Goal: Communication & Community: Connect with others

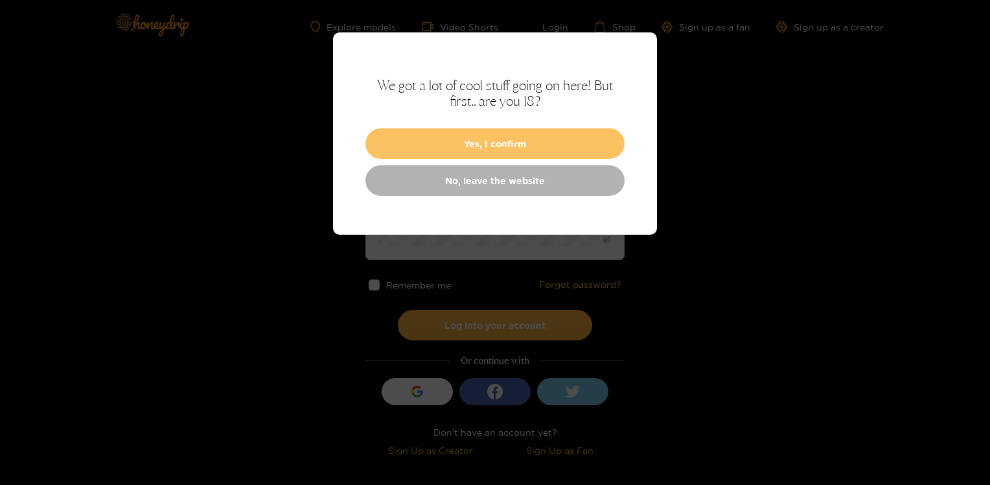
click at [498, 138] on button "Yes, I confirm" at bounding box center [495, 143] width 259 height 30
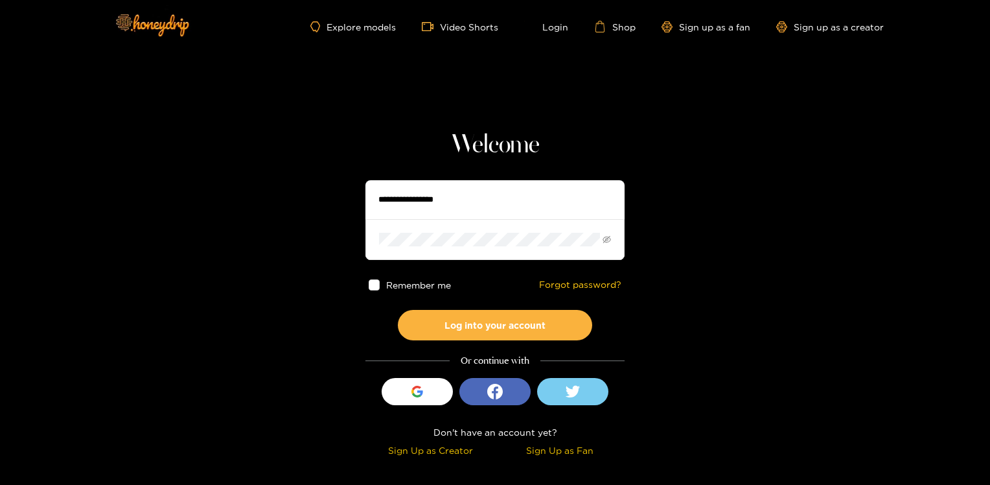
click at [480, 206] on input "text" at bounding box center [495, 199] width 259 height 39
type input "**********"
click at [398, 310] on button "Log into your account" at bounding box center [495, 325] width 194 height 30
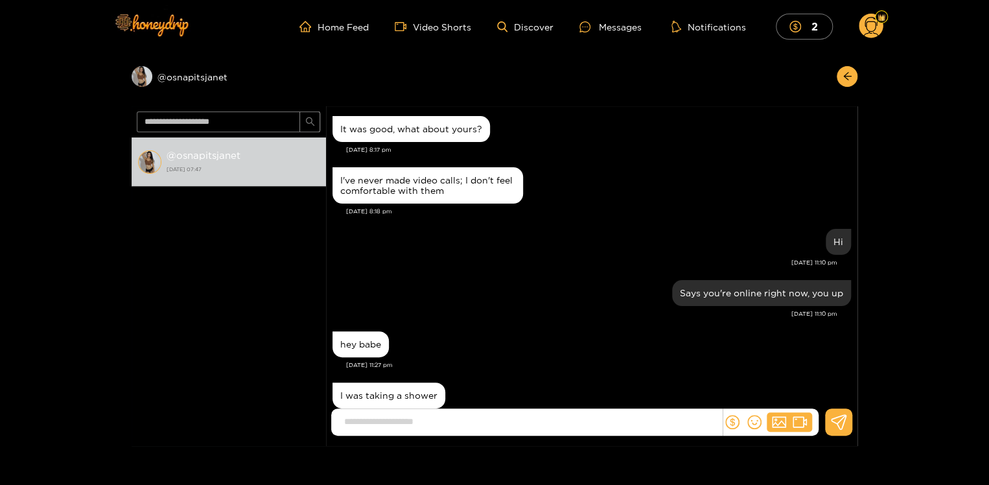
scroll to position [1234, 0]
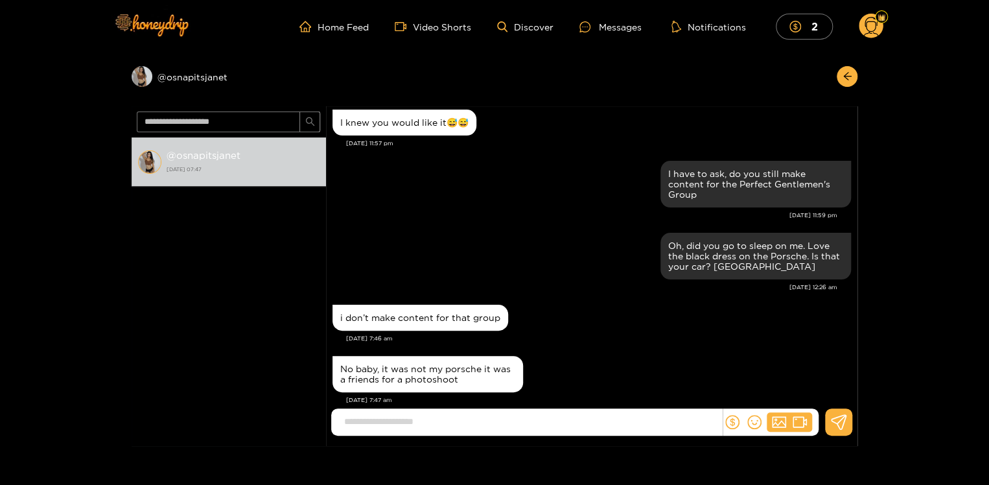
click at [389, 423] on input at bounding box center [530, 421] width 384 height 21
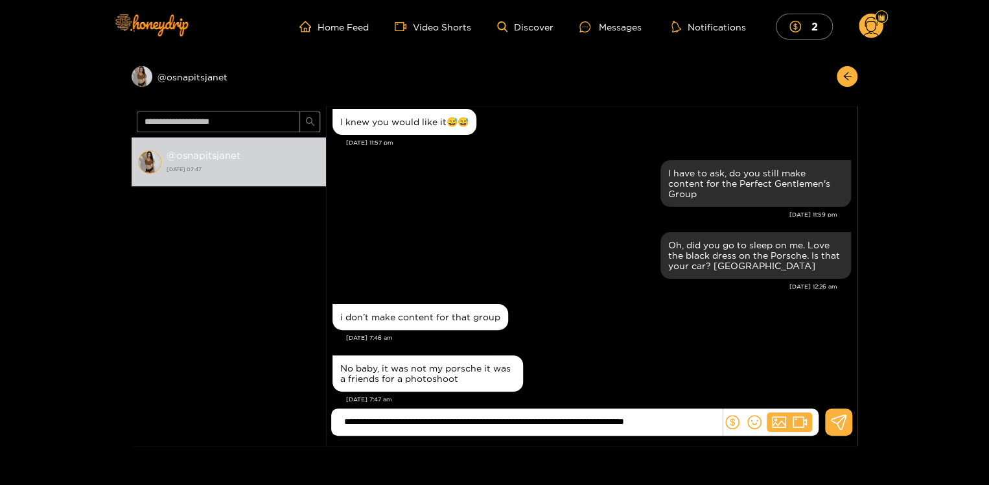
scroll to position [102, 0]
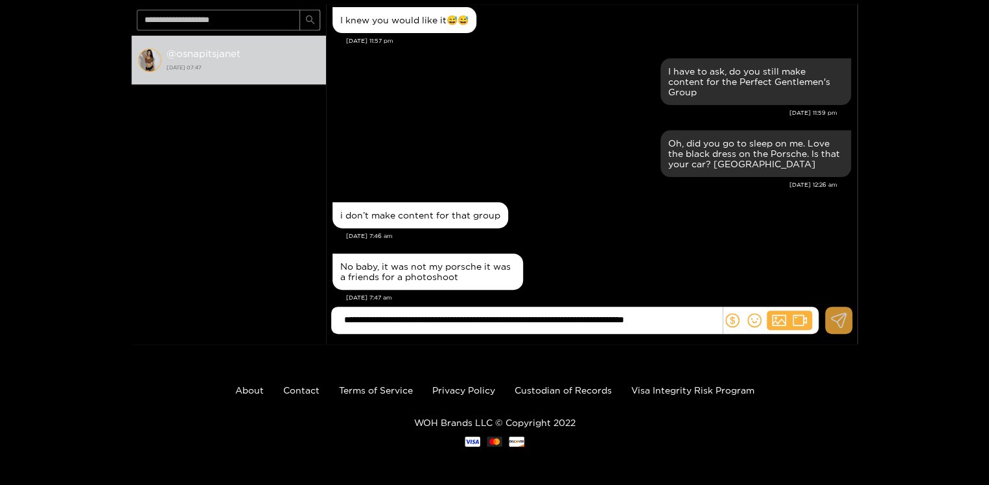
type input "**********"
click at [833, 320] on icon at bounding box center [839, 320] width 16 height 16
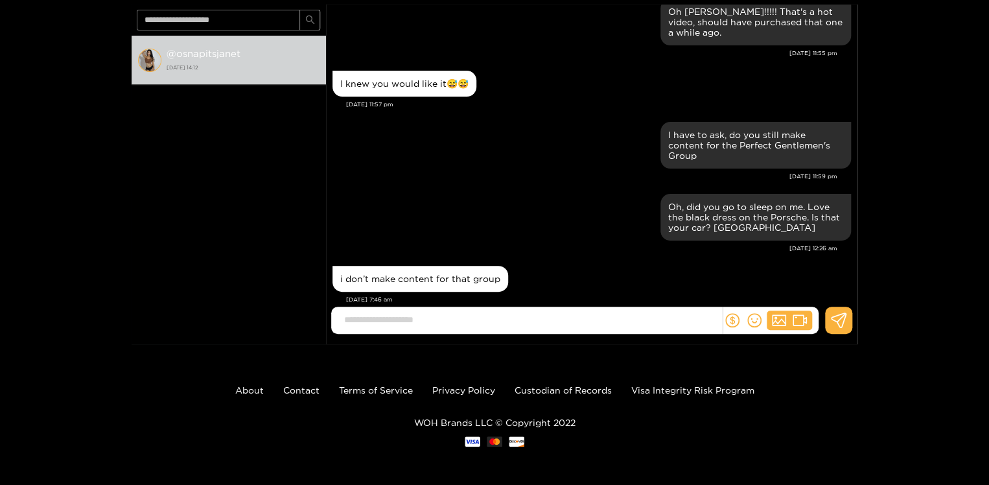
scroll to position [6387, 0]
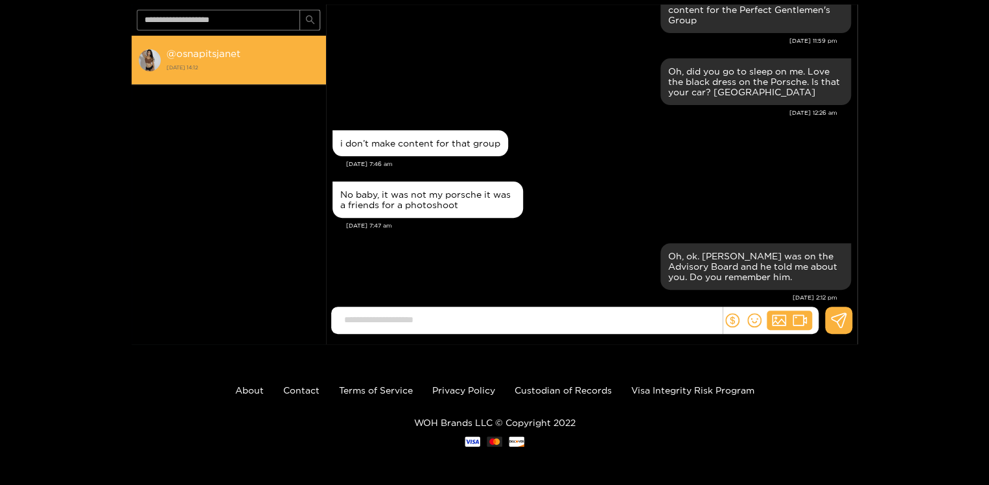
click at [194, 62] on strong "[DATE] 14:12" at bounding box center [243, 68] width 153 height 12
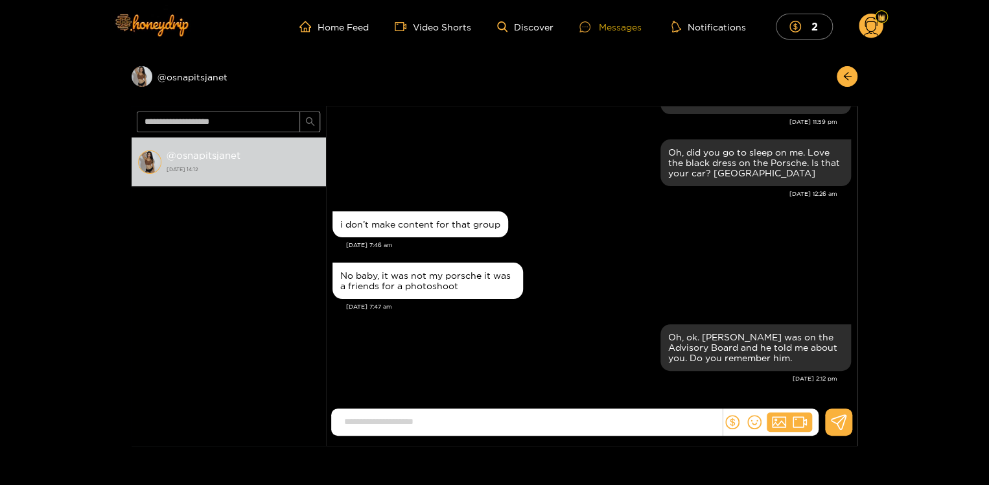
scroll to position [1255, 0]
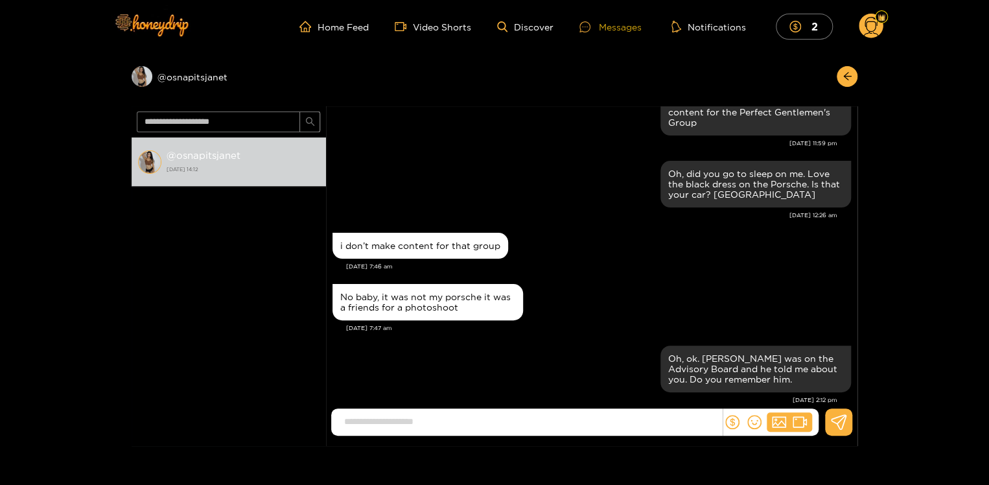
click at [612, 23] on div "Messages" at bounding box center [610, 26] width 62 height 15
